Goal: Navigation & Orientation: Find specific page/section

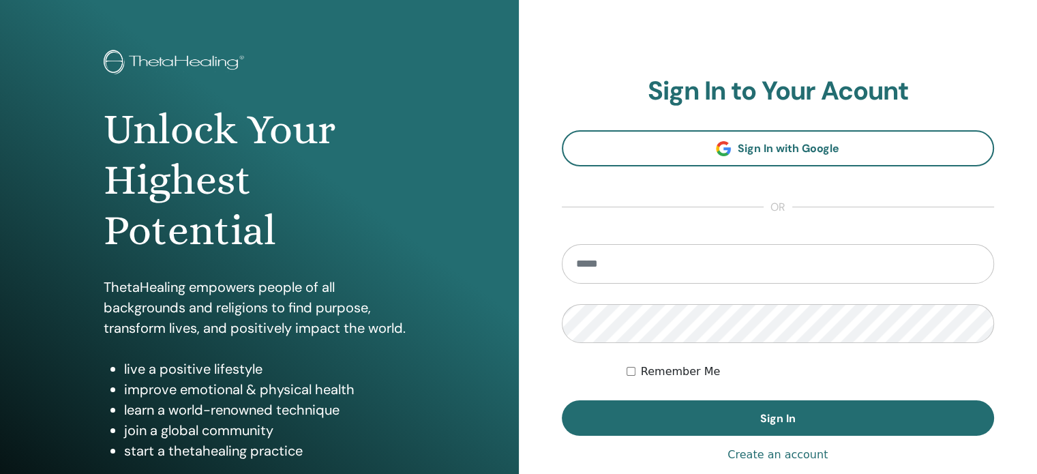
scroll to position [68, 0]
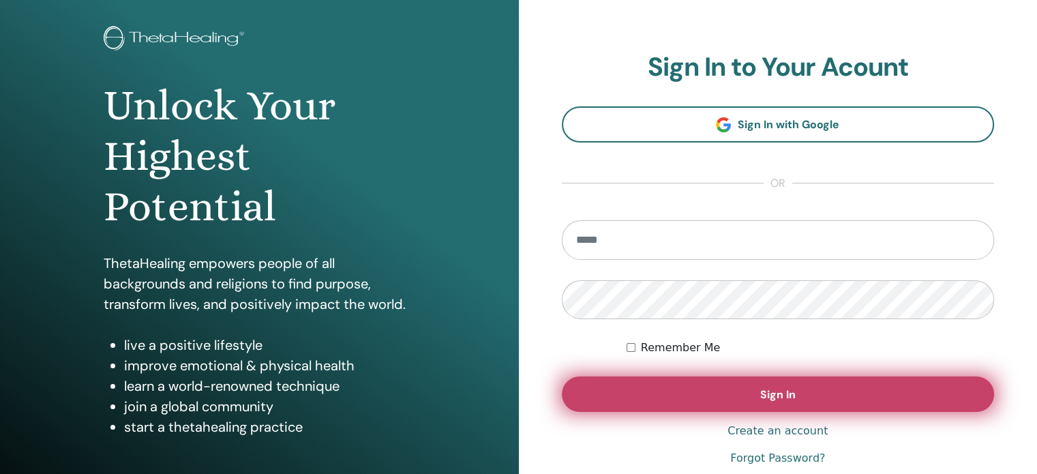
type input "**********"
click at [672, 406] on button "Sign In" at bounding box center [778, 393] width 433 height 35
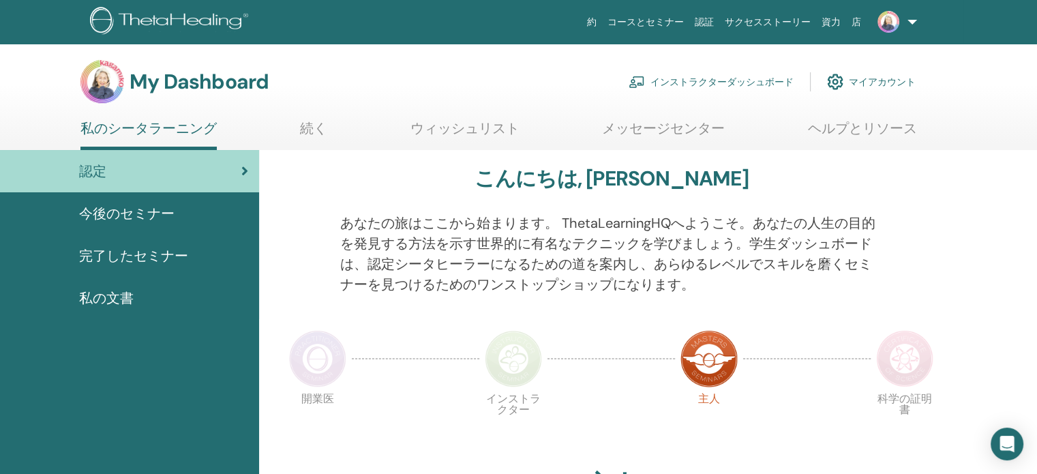
click at [863, 84] on link "マイアカウント" at bounding box center [871, 82] width 89 height 30
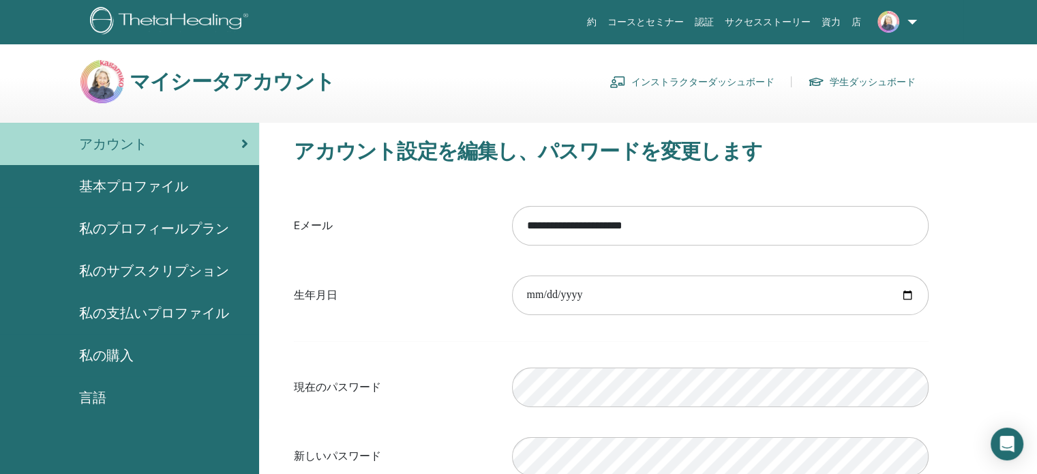
click at [158, 190] on span "基本プロファイル" at bounding box center [133, 186] width 109 height 20
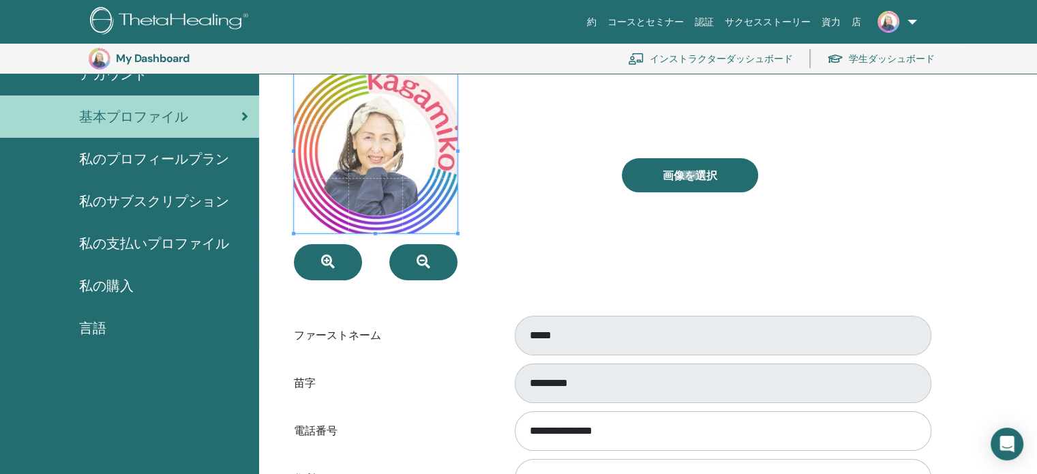
scroll to position [98, 0]
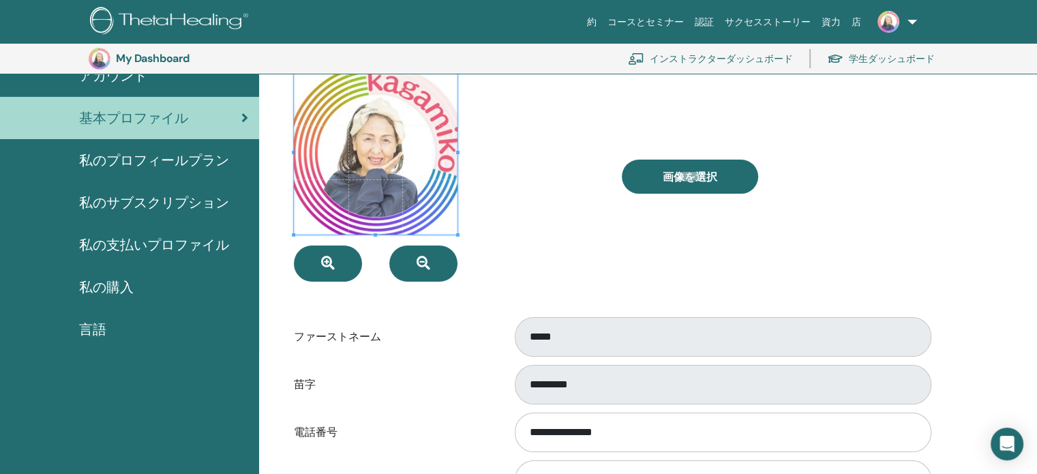
click at [160, 163] on span "私のプロフィールプラン" at bounding box center [154, 160] width 150 height 20
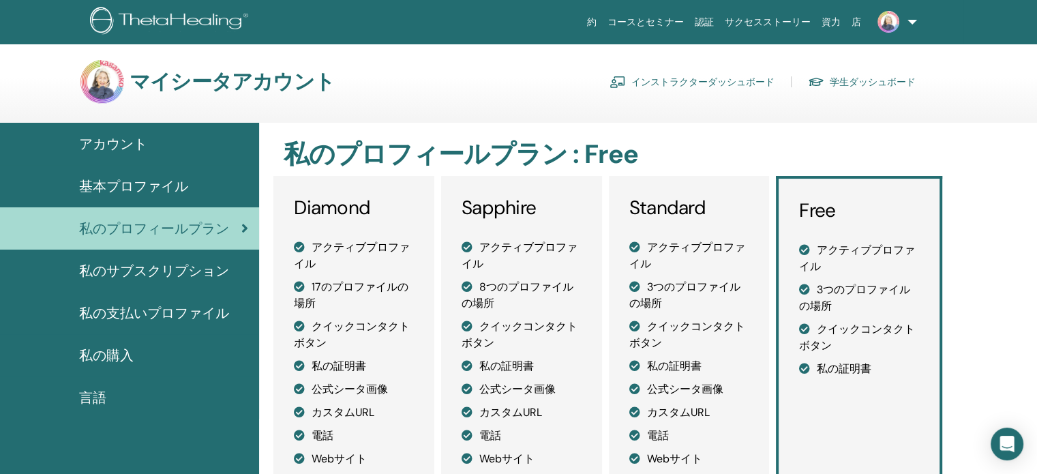
click at [712, 87] on link "インストラクターダッシュボード" at bounding box center [692, 82] width 165 height 22
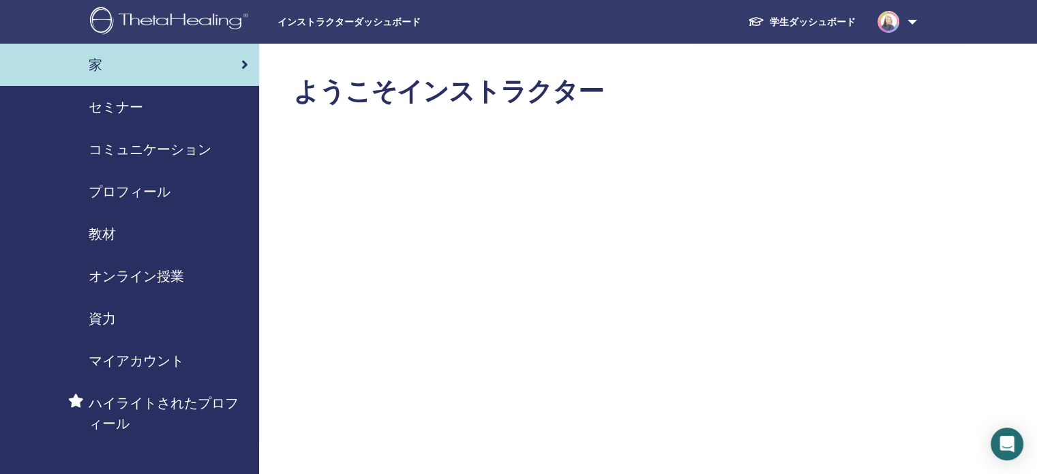
click at [159, 185] on span "プロフィール" at bounding box center [130, 191] width 82 height 20
